Goal: Transaction & Acquisition: Purchase product/service

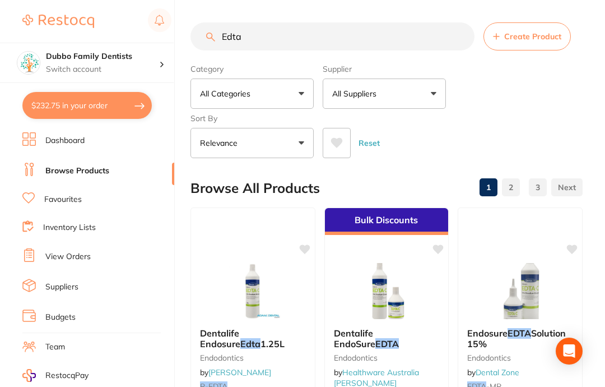
click at [395, 36] on input "Edta" at bounding box center [333, 36] width 284 height 28
type input "E"
type input "Needle holder"
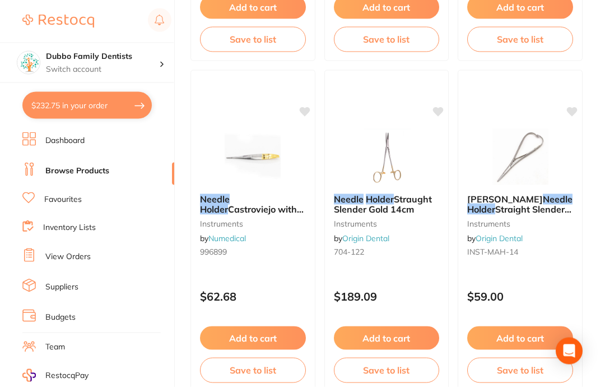
scroll to position [469, 0]
click at [266, 161] on img at bounding box center [252, 156] width 73 height 56
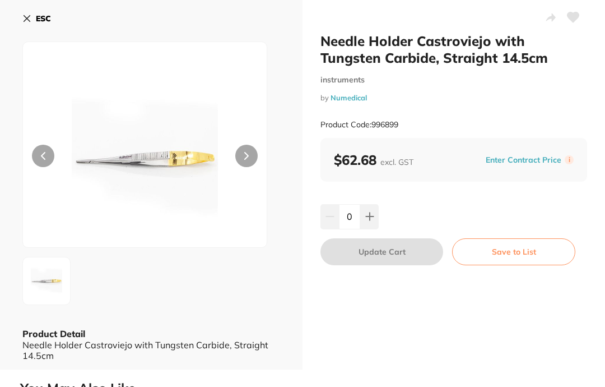
scroll to position [45, 0]
click at [250, 162] on button at bounding box center [246, 156] width 22 height 22
click at [246, 159] on icon at bounding box center [246, 156] width 4 height 8
click at [31, 22] on icon at bounding box center [26, 18] width 9 height 9
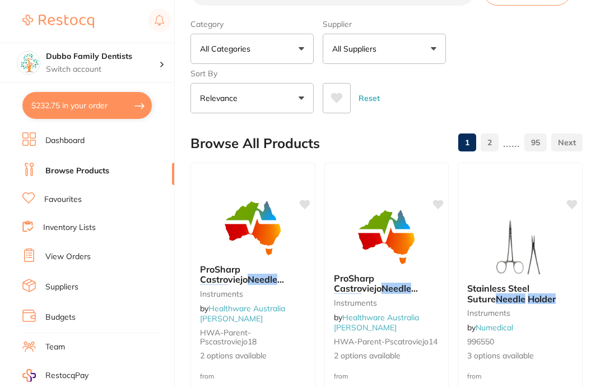
click at [25, 21] on img at bounding box center [58, 21] width 72 height 13
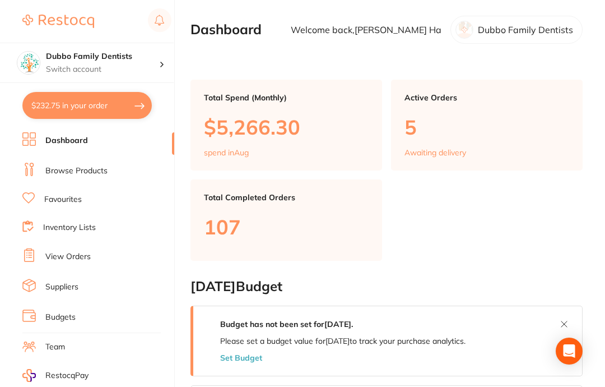
click at [100, 170] on link "Browse Products" at bounding box center [76, 170] width 62 height 11
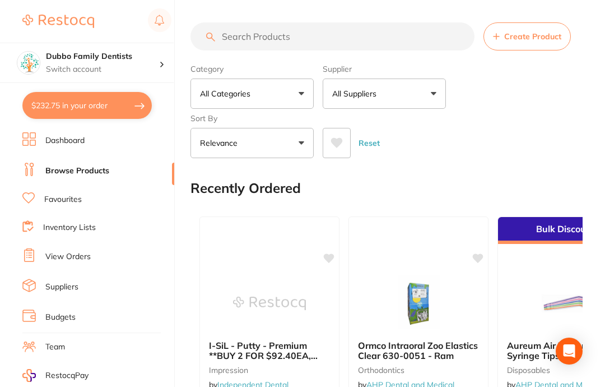
click at [404, 41] on input "search" at bounding box center [333, 36] width 284 height 28
type input "Scissors"
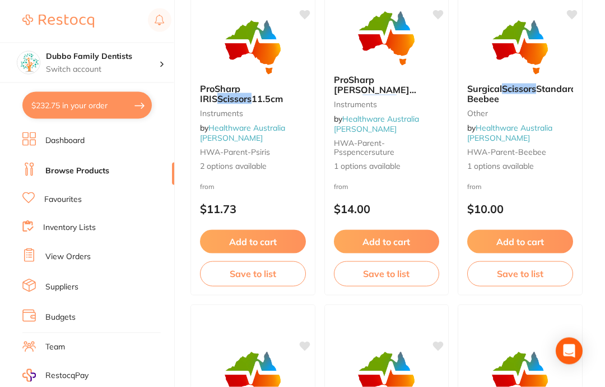
scroll to position [566, 0]
